Goal: Task Accomplishment & Management: Manage account settings

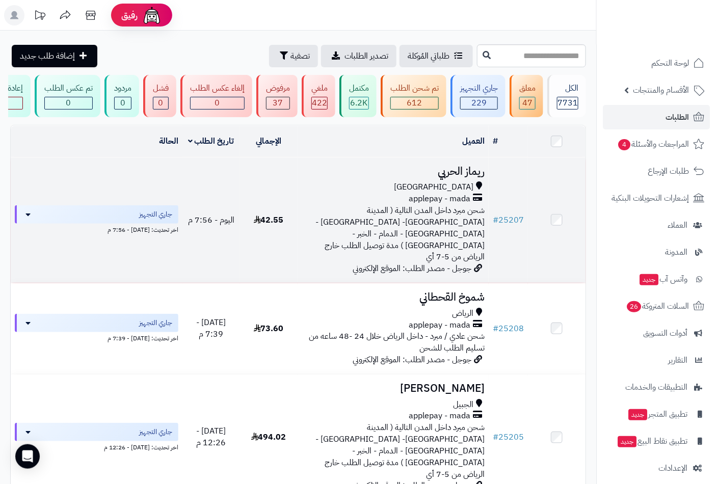
click at [467, 177] on h3 "ريماز الحربي" at bounding box center [393, 172] width 183 height 12
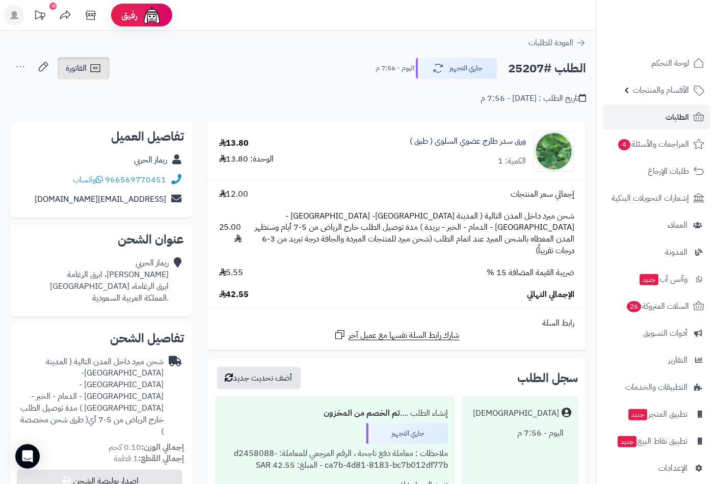
click at [84, 67] on span "الفاتورة" at bounding box center [76, 68] width 21 height 12
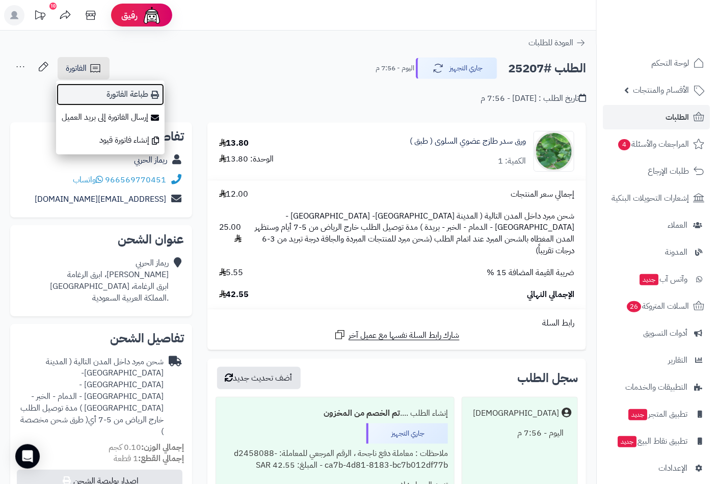
click at [138, 94] on link "طباعة الفاتورة" at bounding box center [110, 94] width 109 height 23
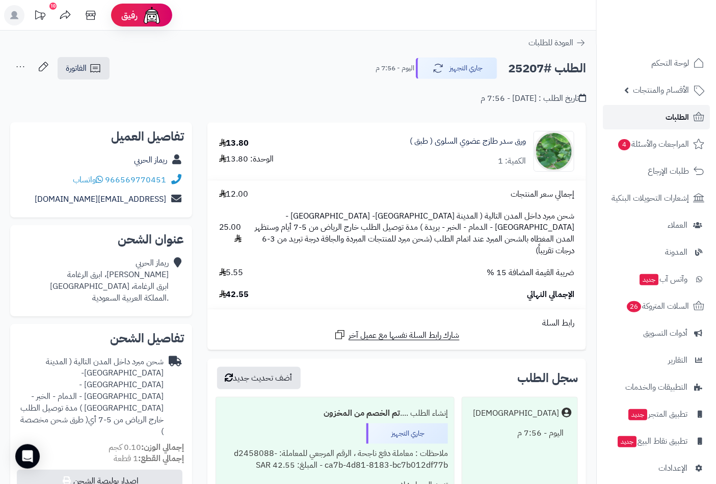
click at [674, 117] on span "الطلبات" at bounding box center [676, 117] width 23 height 14
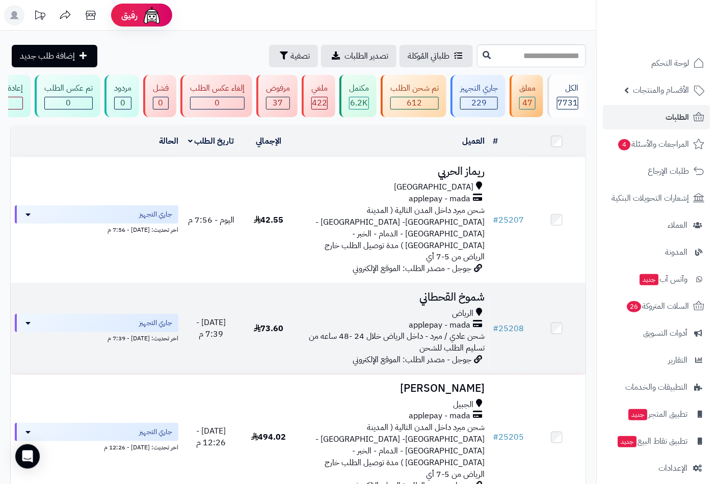
click at [457, 308] on span "الرياض" at bounding box center [462, 314] width 21 height 12
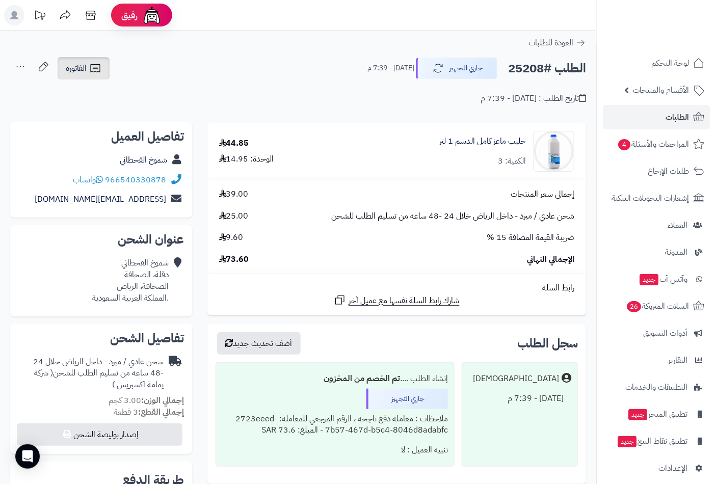
click at [85, 73] on span "الفاتورة" at bounding box center [76, 68] width 21 height 12
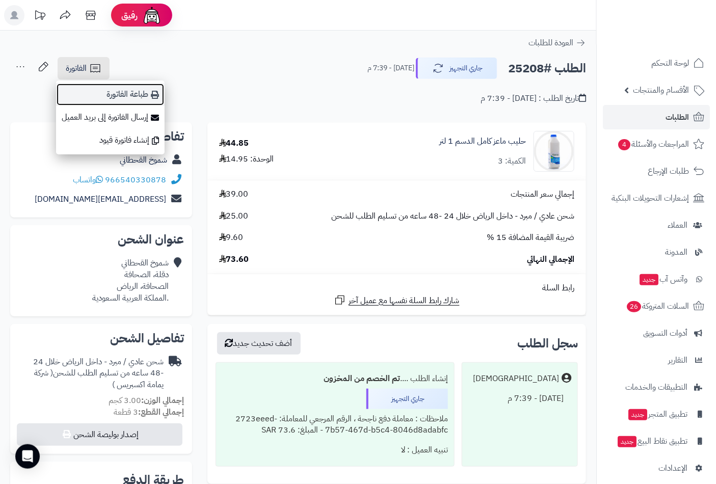
click at [139, 93] on link "طباعة الفاتورة" at bounding box center [110, 94] width 109 height 23
